Goal: Task Accomplishment & Management: Use online tool/utility

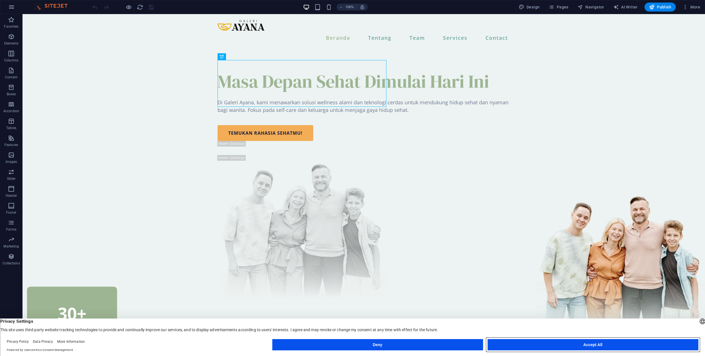
click at [536, 341] on button "Accept All" at bounding box center [593, 344] width 211 height 11
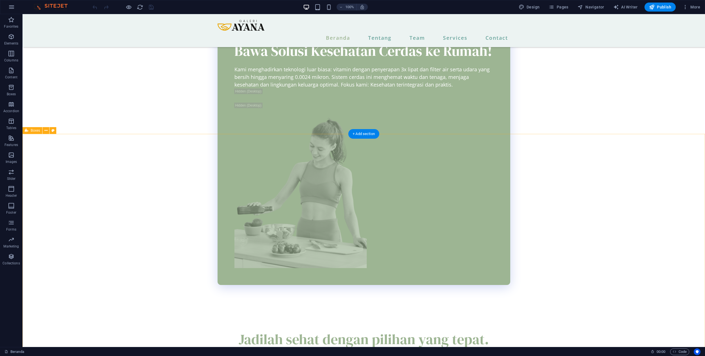
scroll to position [930, 0]
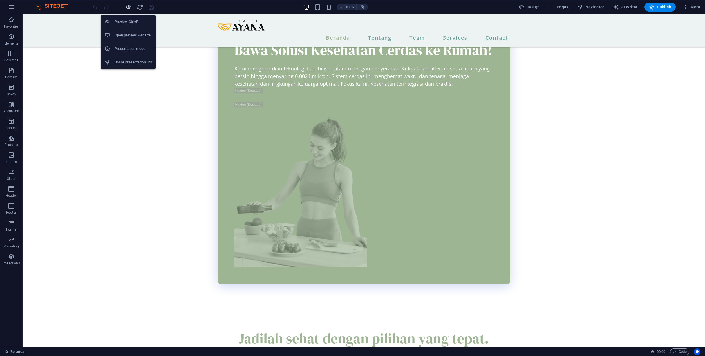
click at [127, 8] on icon "button" at bounding box center [129, 7] width 6 height 6
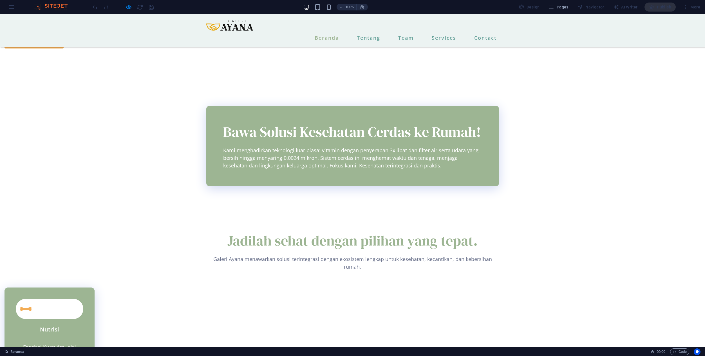
scroll to position [726, 0]
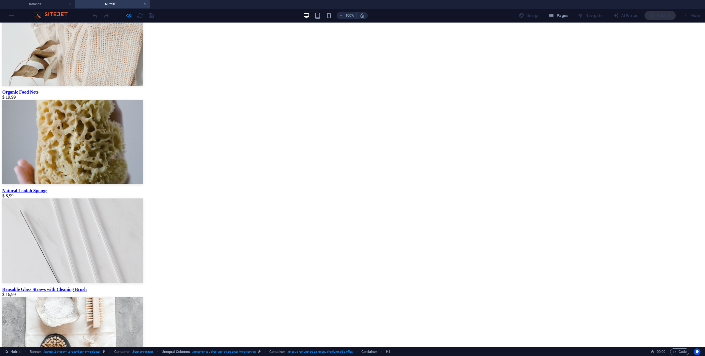
scroll to position [731, 0]
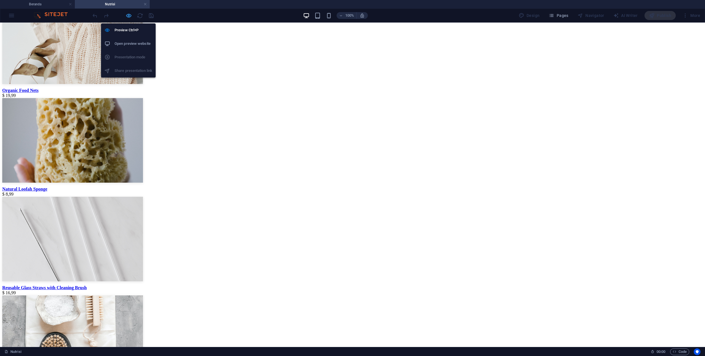
click at [128, 17] on icon "button" at bounding box center [129, 15] width 6 height 6
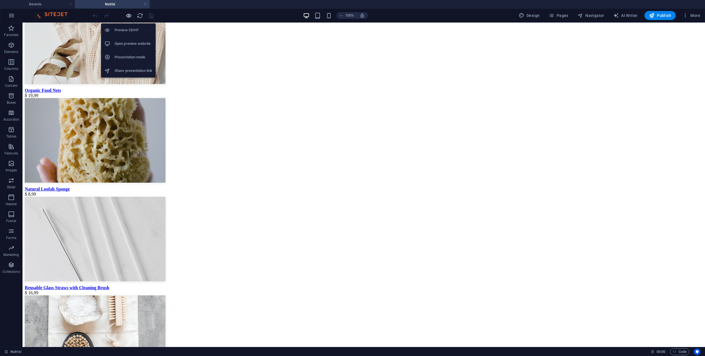
scroll to position [792, 0]
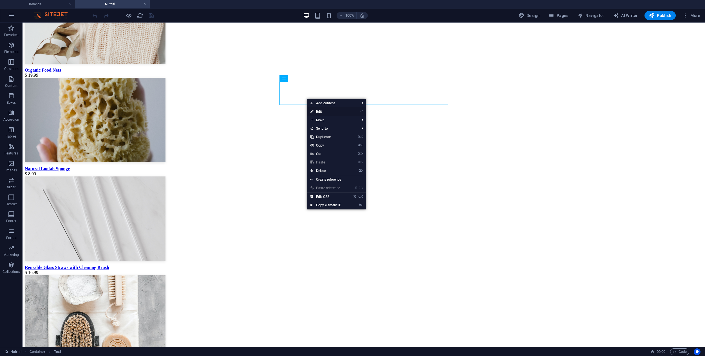
click at [318, 110] on link "⏎ Edit" at bounding box center [326, 111] width 38 height 8
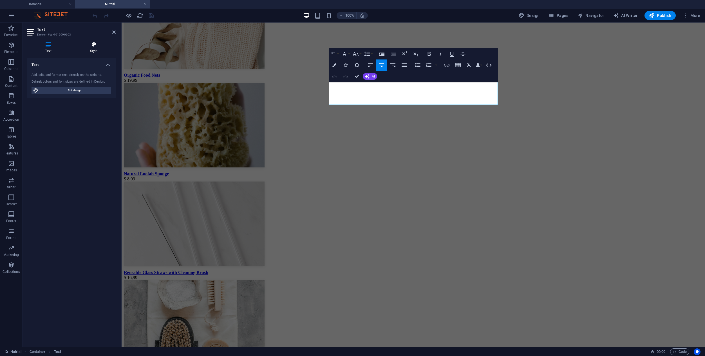
click at [102, 50] on h4 "Style" at bounding box center [94, 48] width 44 height 12
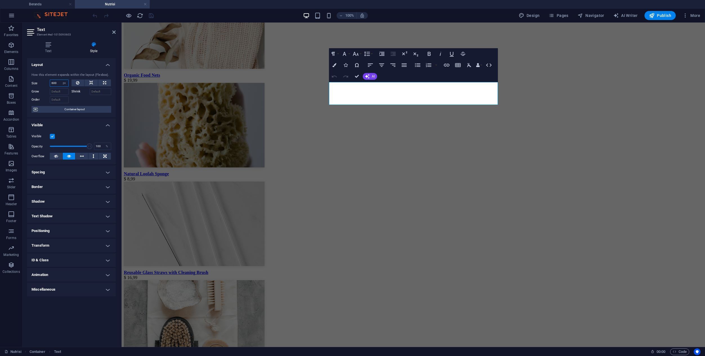
drag, startPoint x: 58, startPoint y: 82, endPoint x: 37, endPoint y: 80, distance: 20.3
click at [37, 80] on div "Size 600 Default auto px % 1/1 1/2 1/3 1/4 1/5 1/6 1/7 1/8 1/9 1/10" at bounding box center [50, 82] width 37 height 7
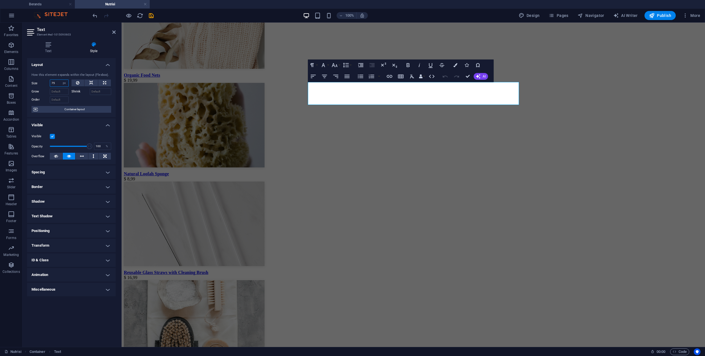
type input "7"
type input "800"
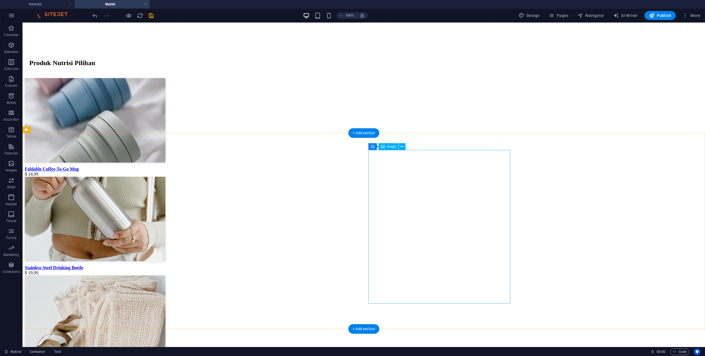
scroll to position [540, 0]
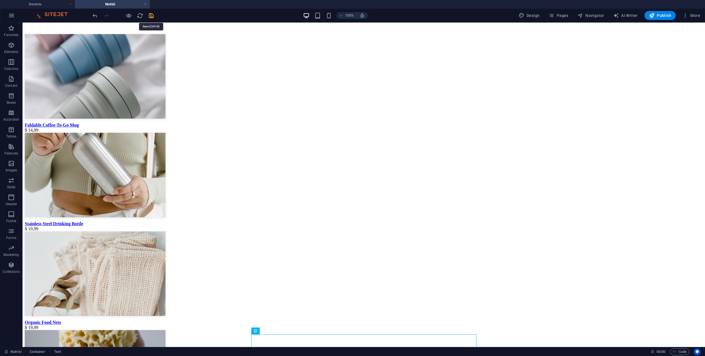
click at [150, 14] on icon "save" at bounding box center [151, 15] width 6 height 6
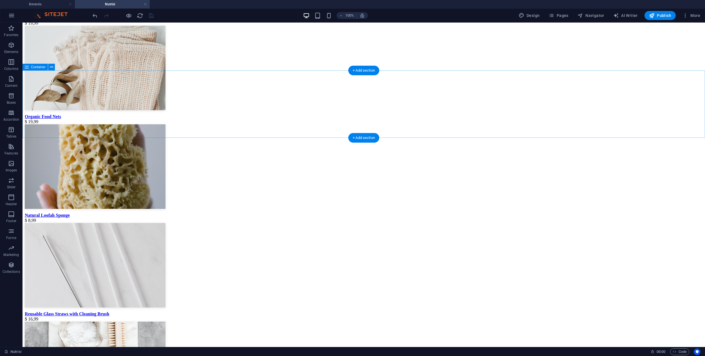
scroll to position [740, 0]
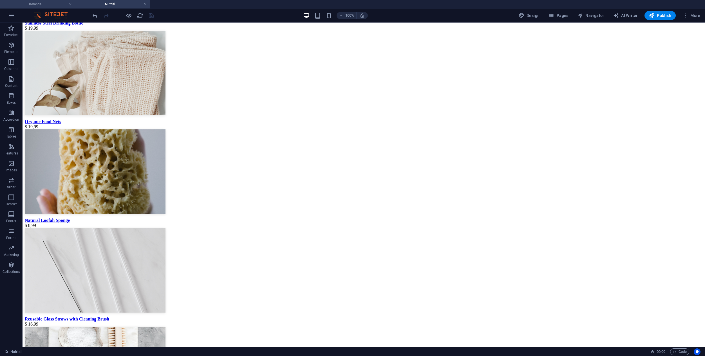
click at [49, 5] on h4 "Beranda" at bounding box center [37, 4] width 75 height 6
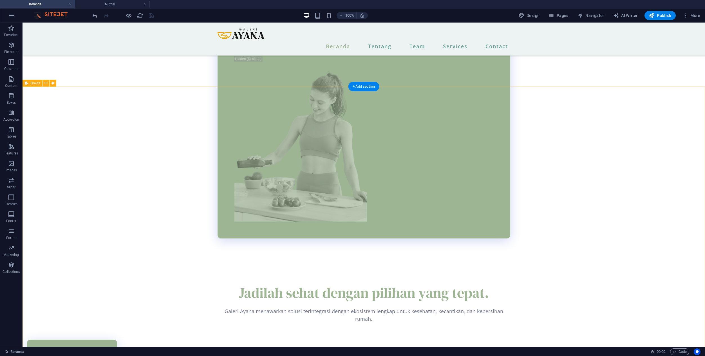
scroll to position [986, 0]
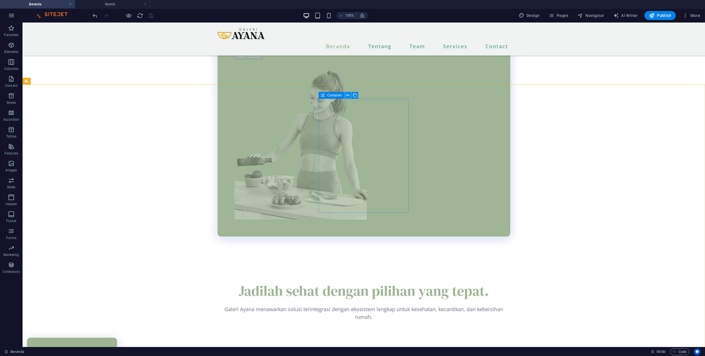
click at [349, 95] on icon at bounding box center [347, 95] width 3 height 6
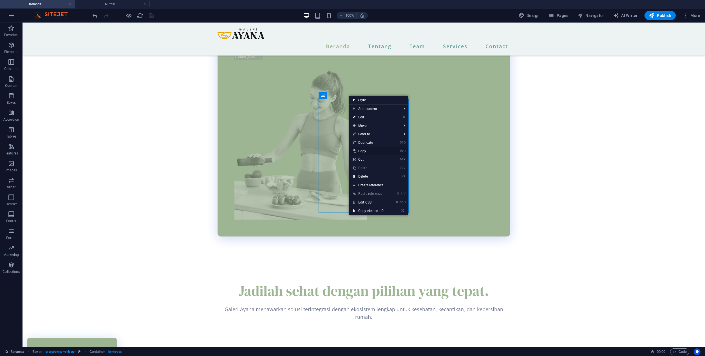
click at [365, 151] on link "⌘ C Copy" at bounding box center [368, 151] width 38 height 8
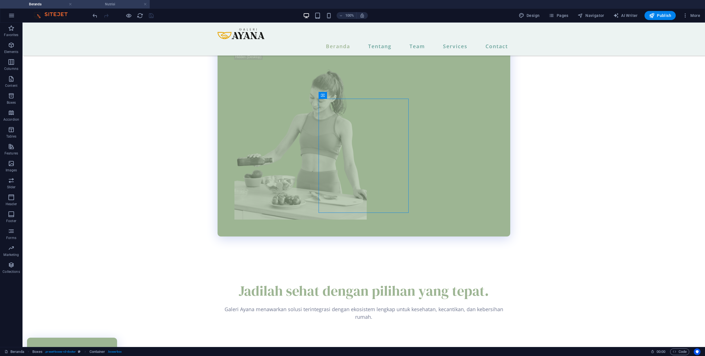
click at [112, 5] on h4 "Nutrisi" at bounding box center [112, 4] width 75 height 6
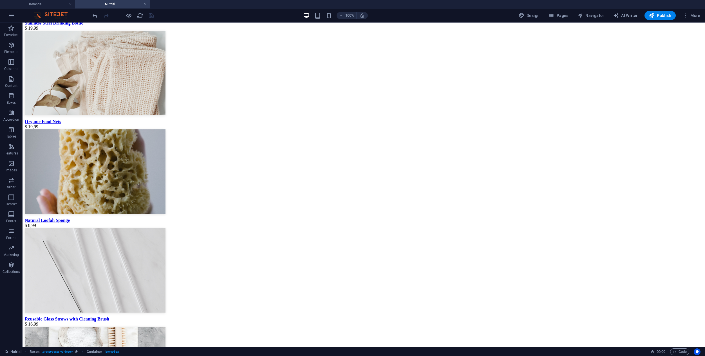
scroll to position [0, 0]
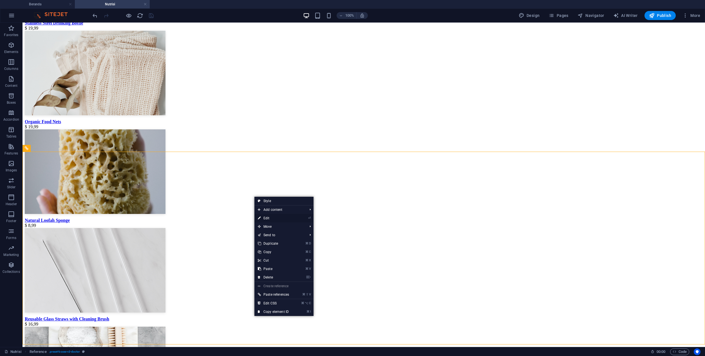
click at [264, 220] on link "⏎ Edit" at bounding box center [274, 218] width 38 height 8
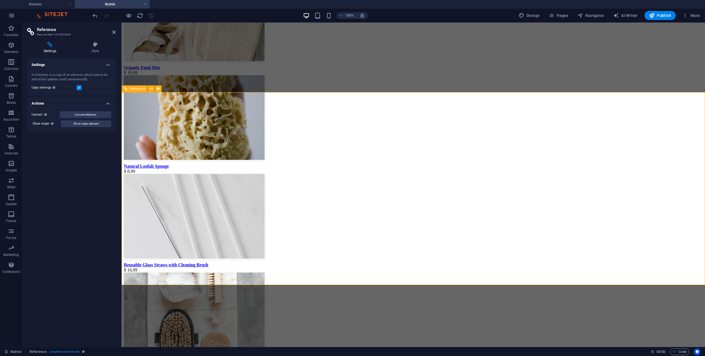
scroll to position [798, 0]
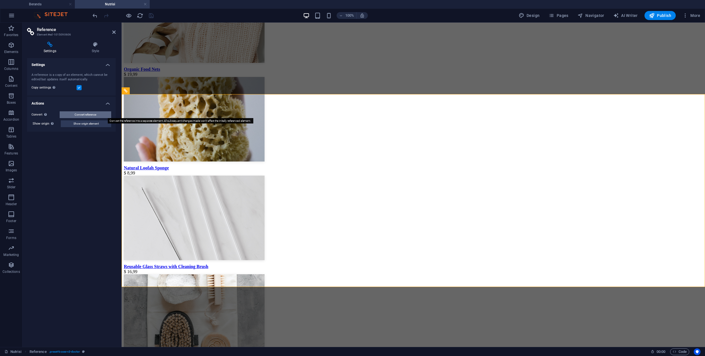
click at [97, 115] on button "Convert reference" at bounding box center [86, 114] width 52 height 7
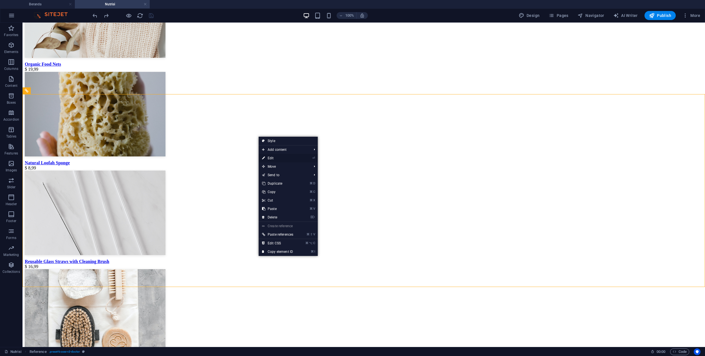
click at [269, 156] on link "⏎ Edit" at bounding box center [278, 158] width 38 height 8
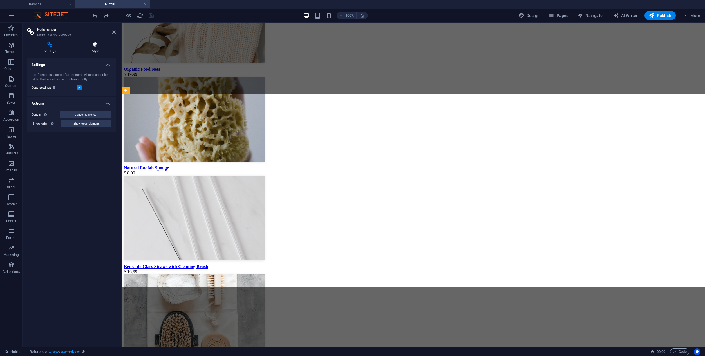
click at [93, 45] on icon at bounding box center [95, 45] width 41 height 6
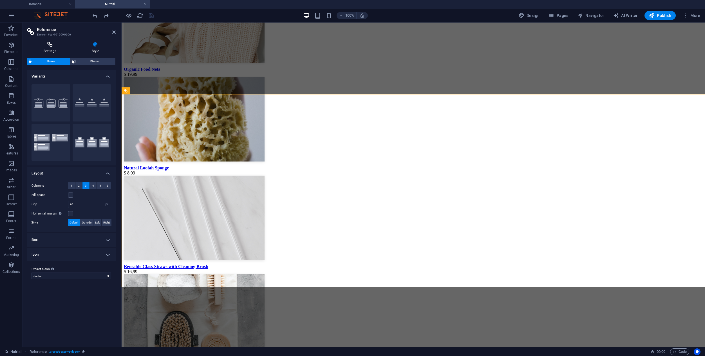
click at [53, 43] on icon at bounding box center [50, 45] width 46 height 6
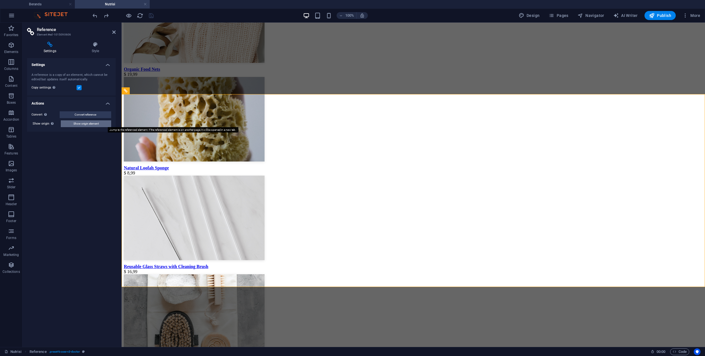
click at [91, 125] on span "Show origin element" at bounding box center [85, 123] width 25 height 7
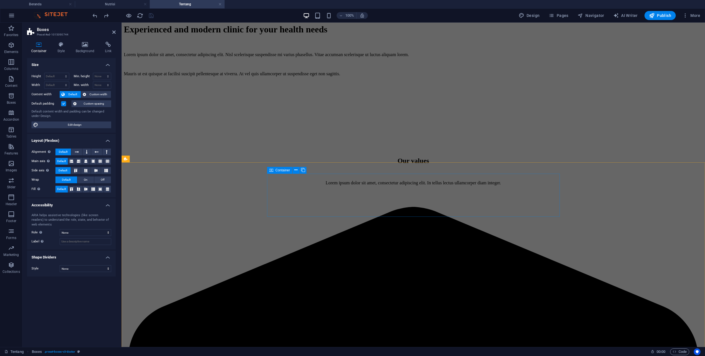
scroll to position [366, 0]
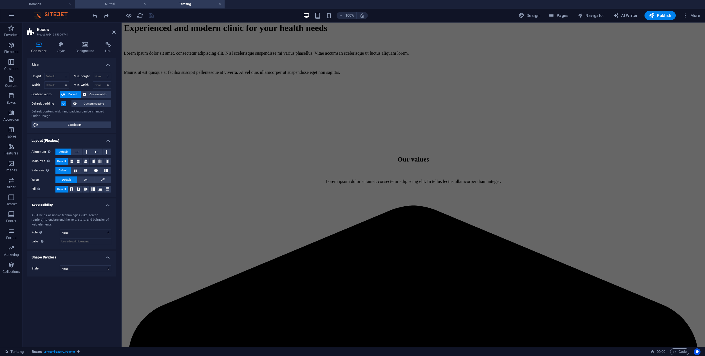
click at [125, 2] on h4 "Nutrisi" at bounding box center [112, 4] width 75 height 6
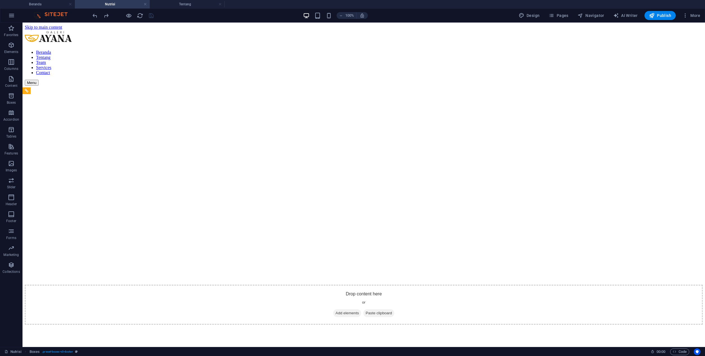
scroll to position [0, 0]
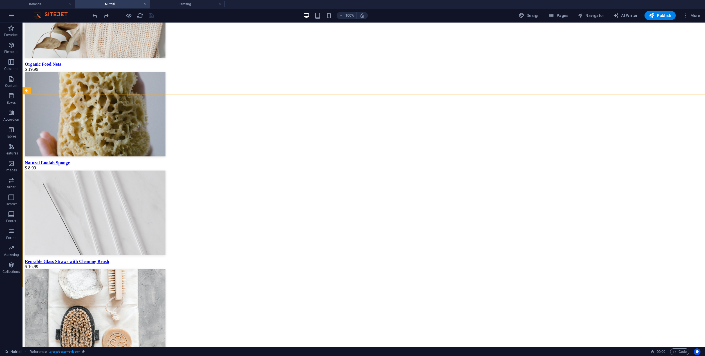
click at [168, 9] on div "100% Design Pages Navigator AI Writer Publish More" at bounding box center [352, 16] width 705 height 14
click at [169, 5] on h4 "Tentang" at bounding box center [187, 4] width 75 height 6
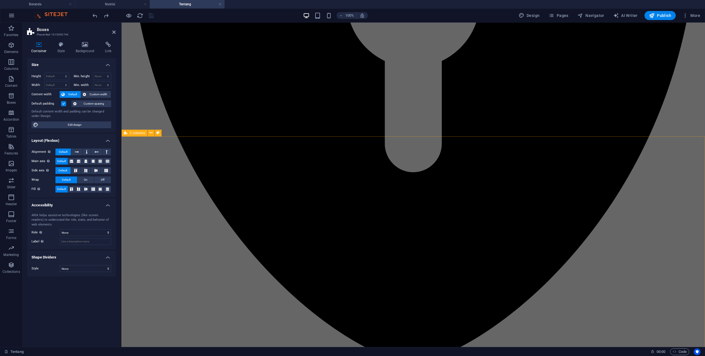
scroll to position [1064, 0]
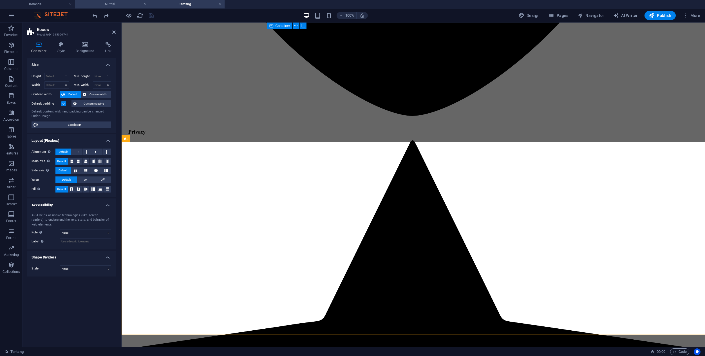
click at [119, 4] on h4 "Nutrisi" at bounding box center [112, 4] width 75 height 6
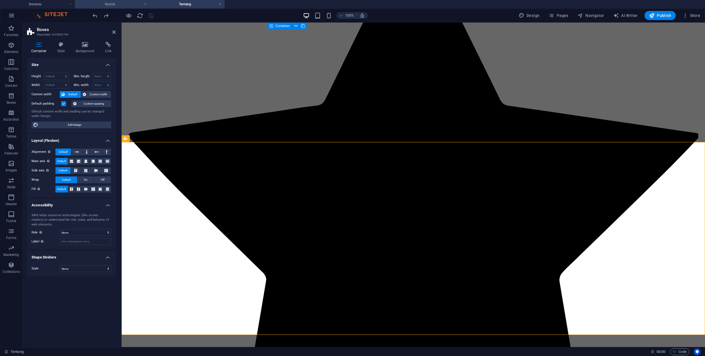
scroll to position [0, 0]
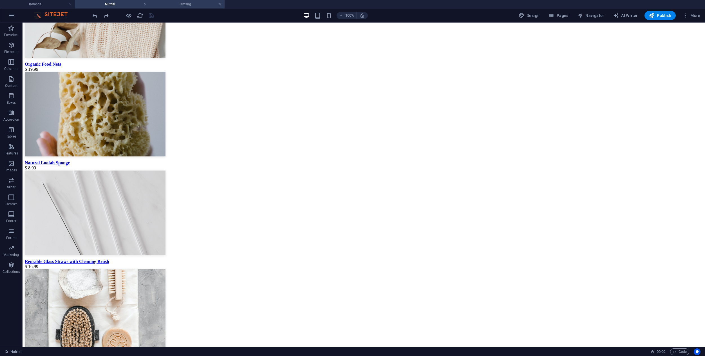
click at [182, 6] on h4 "Tentang" at bounding box center [187, 4] width 75 height 6
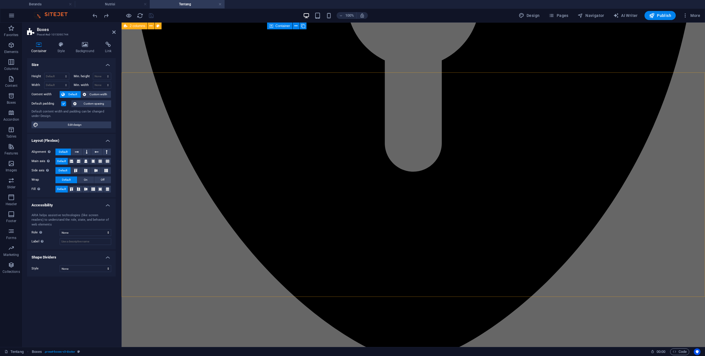
scroll to position [817, 0]
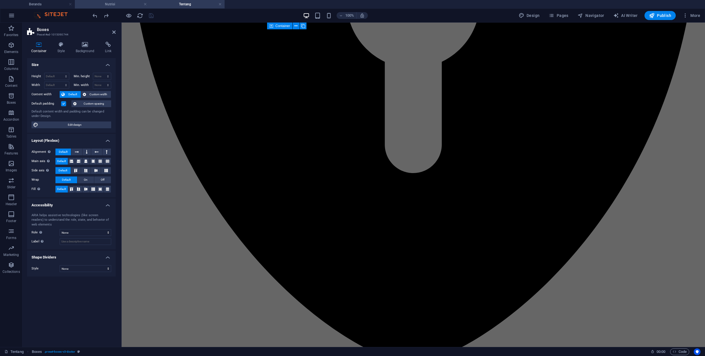
click at [128, 6] on h4 "Nutrisi" at bounding box center [112, 4] width 75 height 6
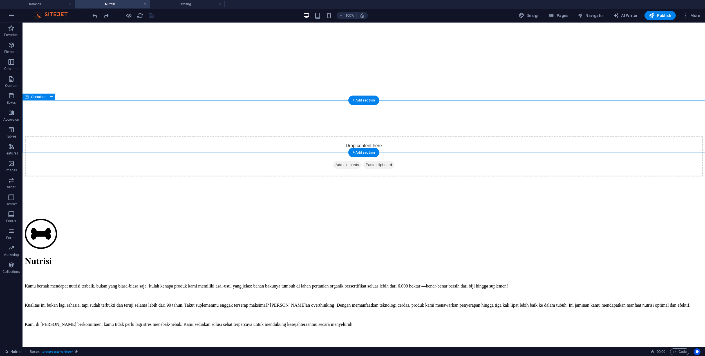
scroll to position [133, 0]
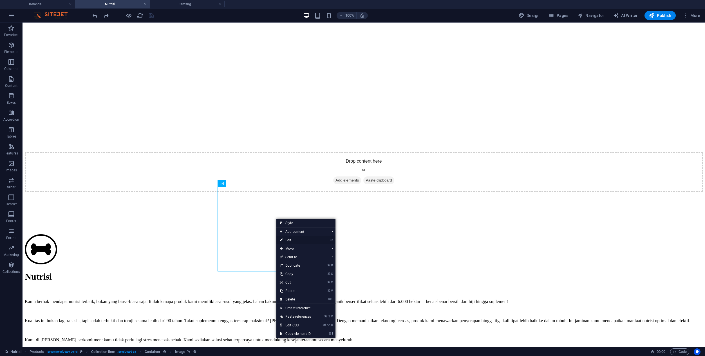
click at [284, 237] on link "⏎ Edit" at bounding box center [295, 240] width 38 height 8
select select "px"
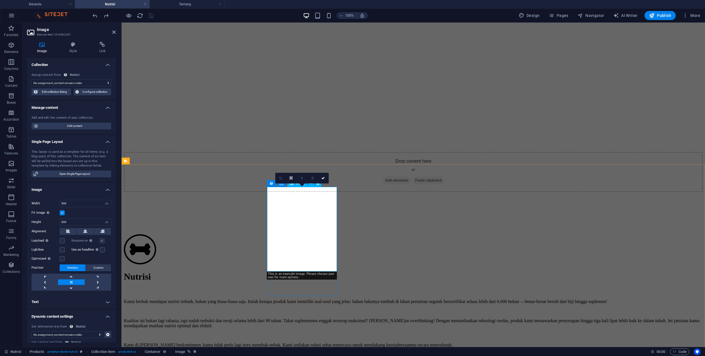
select select "image"
click at [86, 171] on span "Open Single Page Layout" at bounding box center [75, 173] width 70 height 7
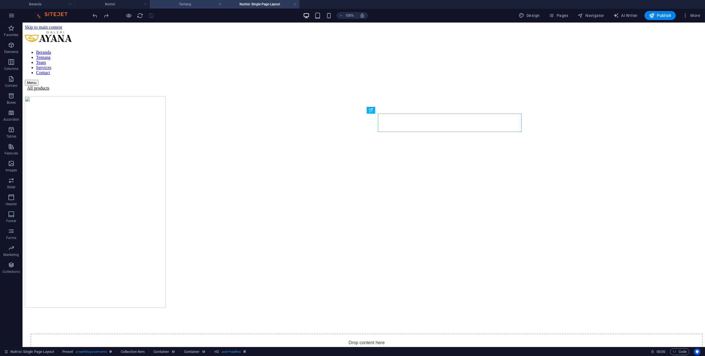
scroll to position [0, 0]
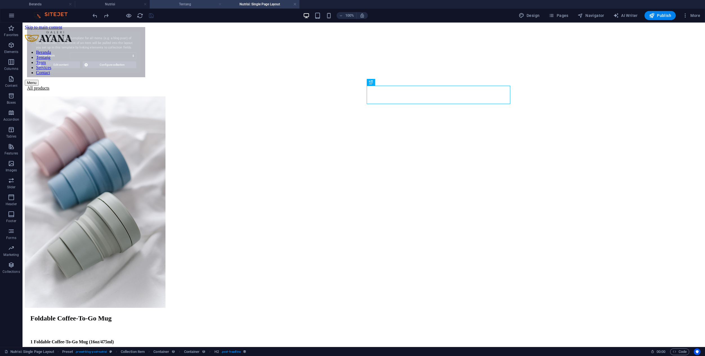
click at [219, 5] on link at bounding box center [219, 4] width 3 height 5
select select "68e2fc8903a8e4c8fe02ce5e"
